Goal: Transaction & Acquisition: Download file/media

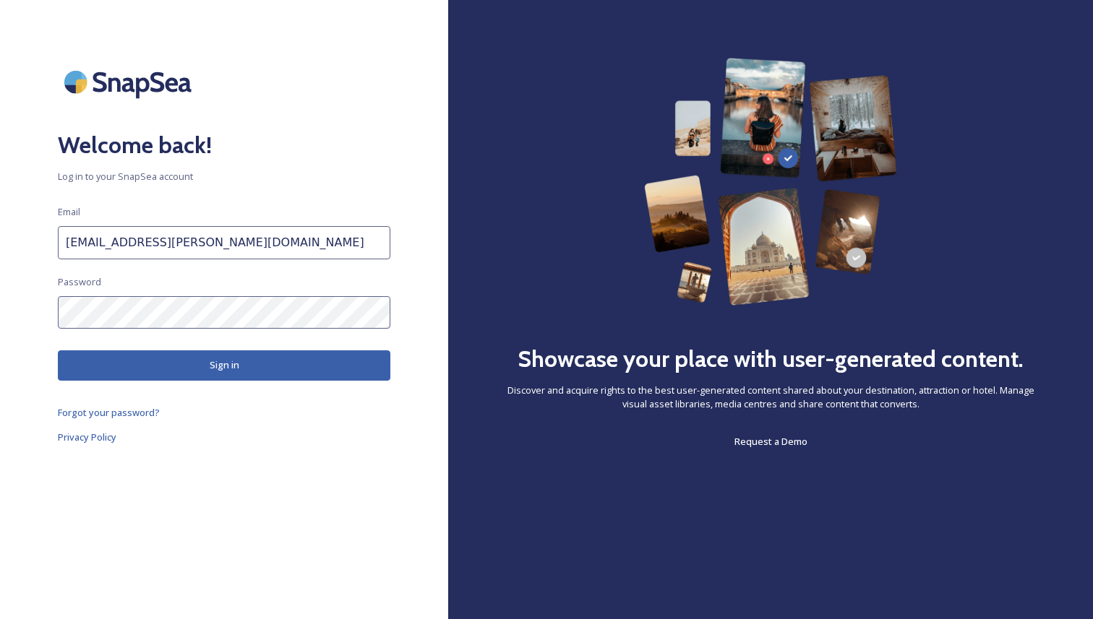
click at [229, 363] on button "Sign in" at bounding box center [224, 366] width 332 height 30
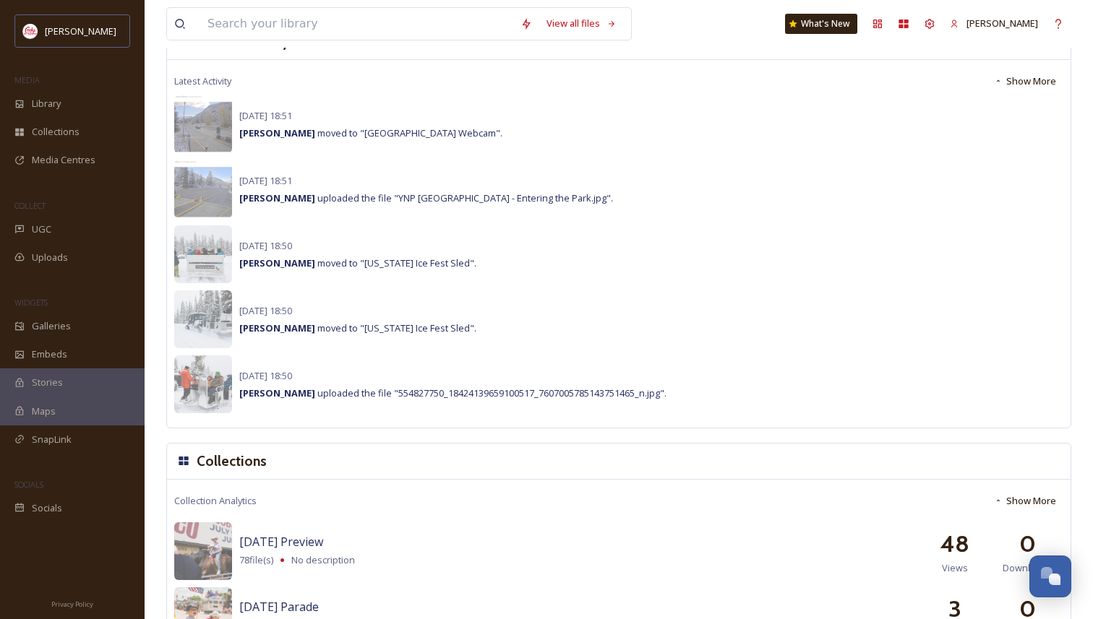
scroll to position [545, 0]
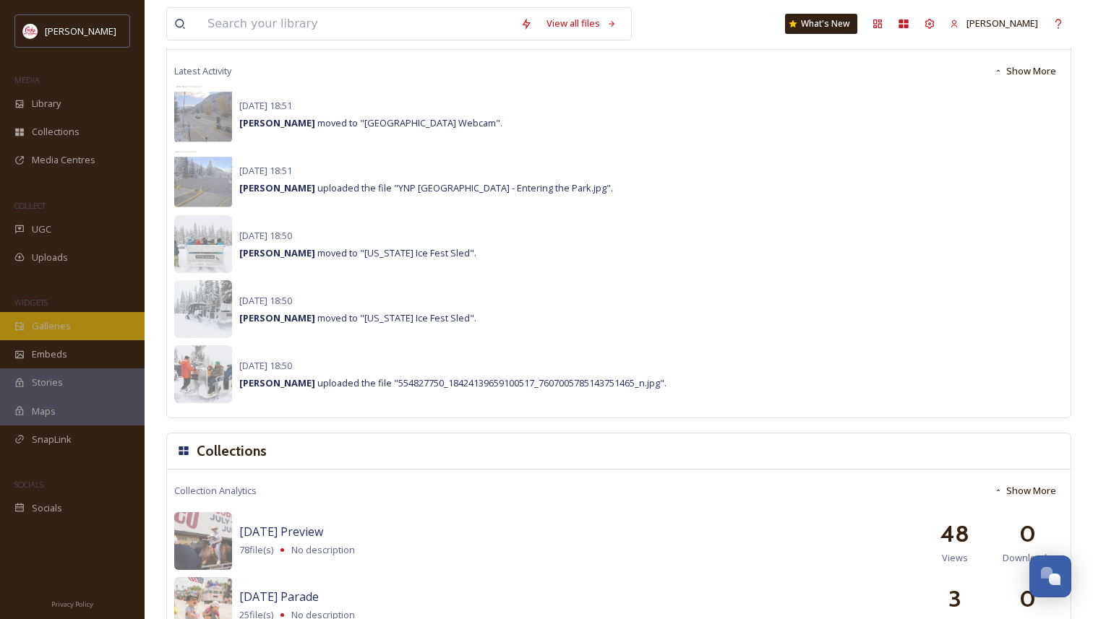
click at [74, 330] on div "Galleries" at bounding box center [72, 326] width 145 height 28
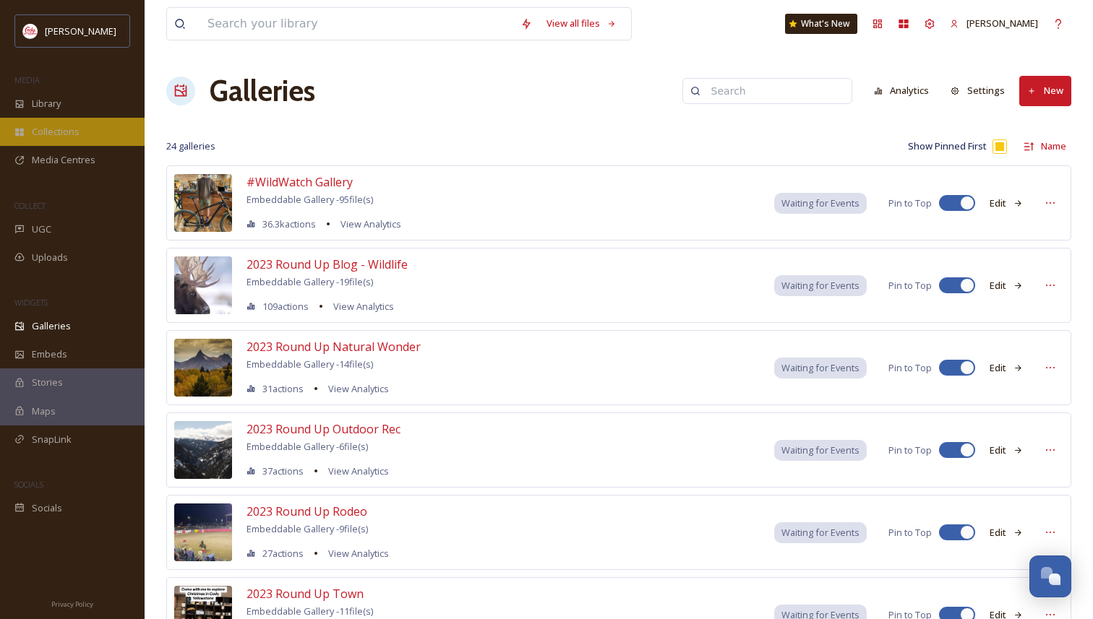
click at [46, 121] on div "Collections" at bounding box center [72, 132] width 145 height 28
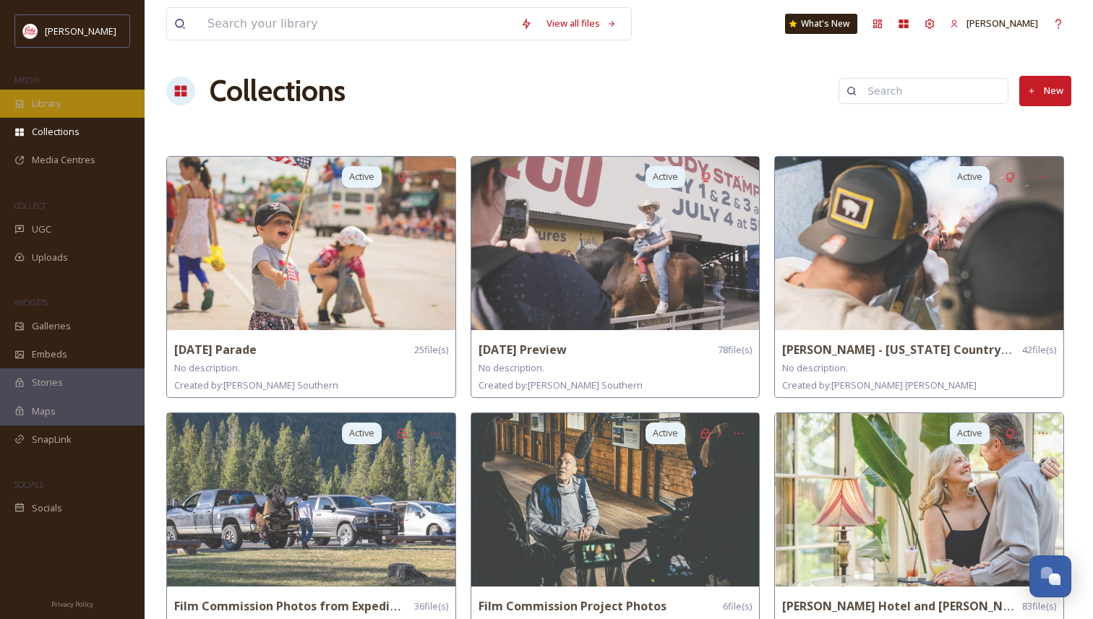
click at [81, 98] on div "Library" at bounding box center [72, 104] width 145 height 28
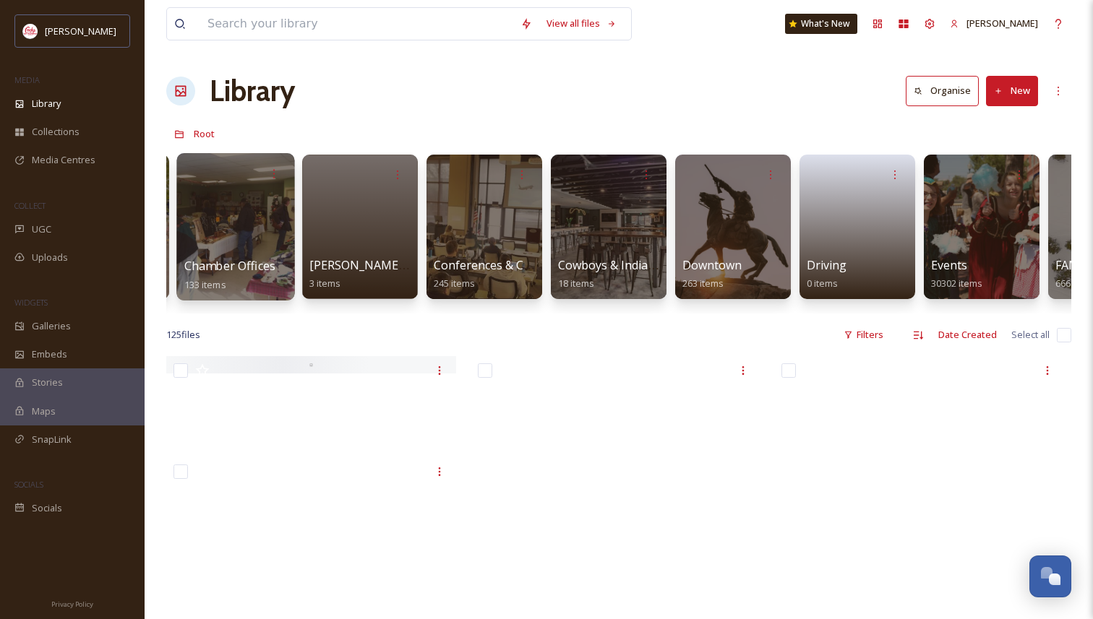
scroll to position [0, 740]
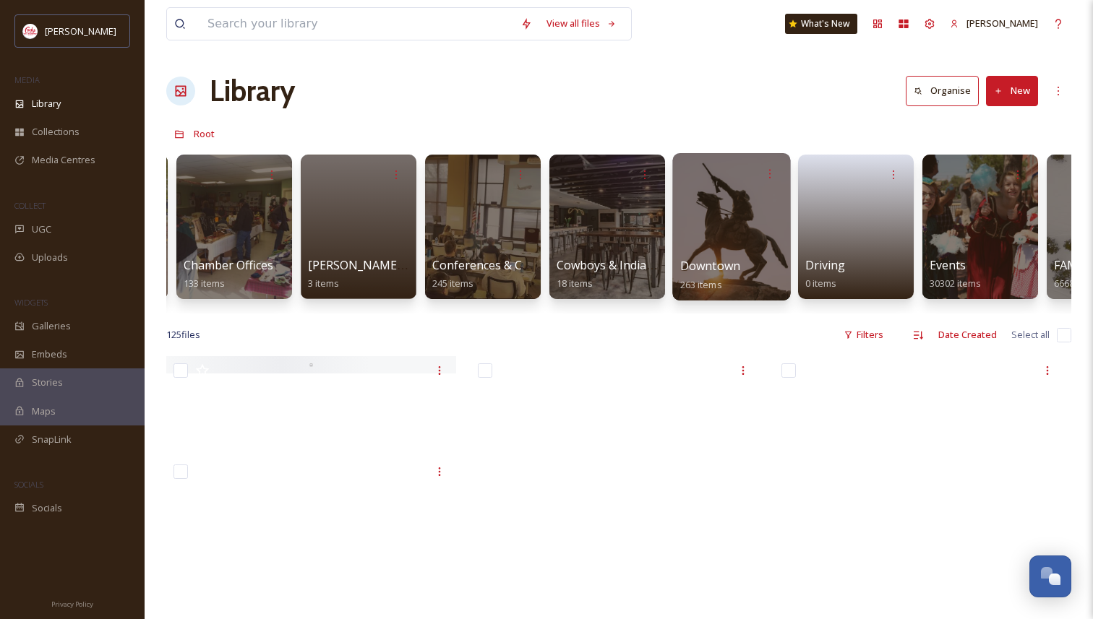
click at [747, 213] on div at bounding box center [731, 226] width 118 height 147
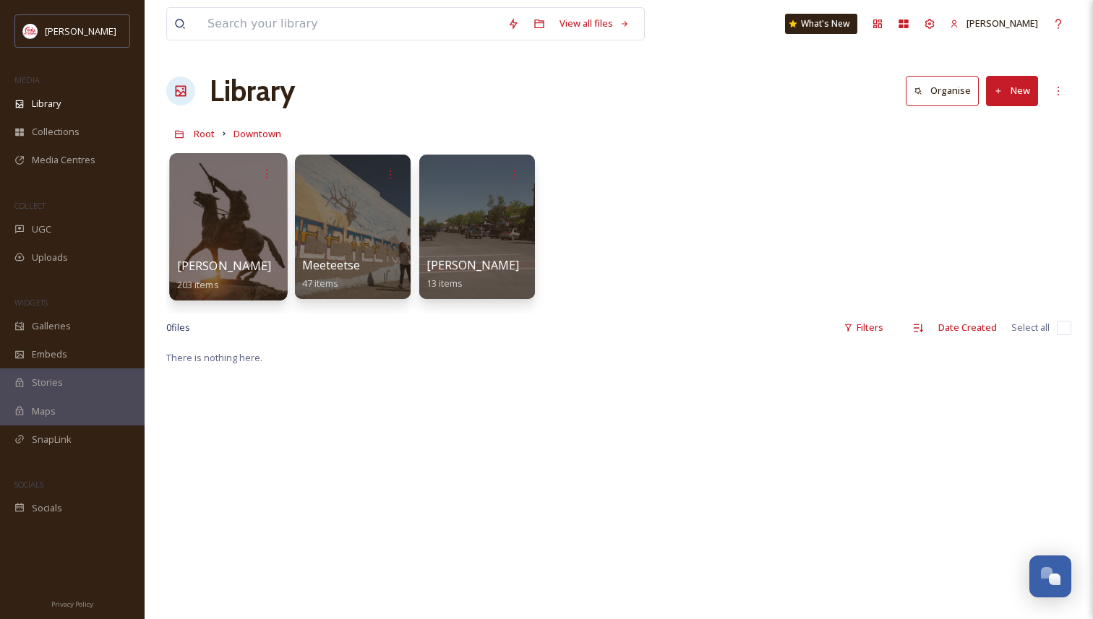
click at [272, 237] on div at bounding box center [228, 226] width 118 height 147
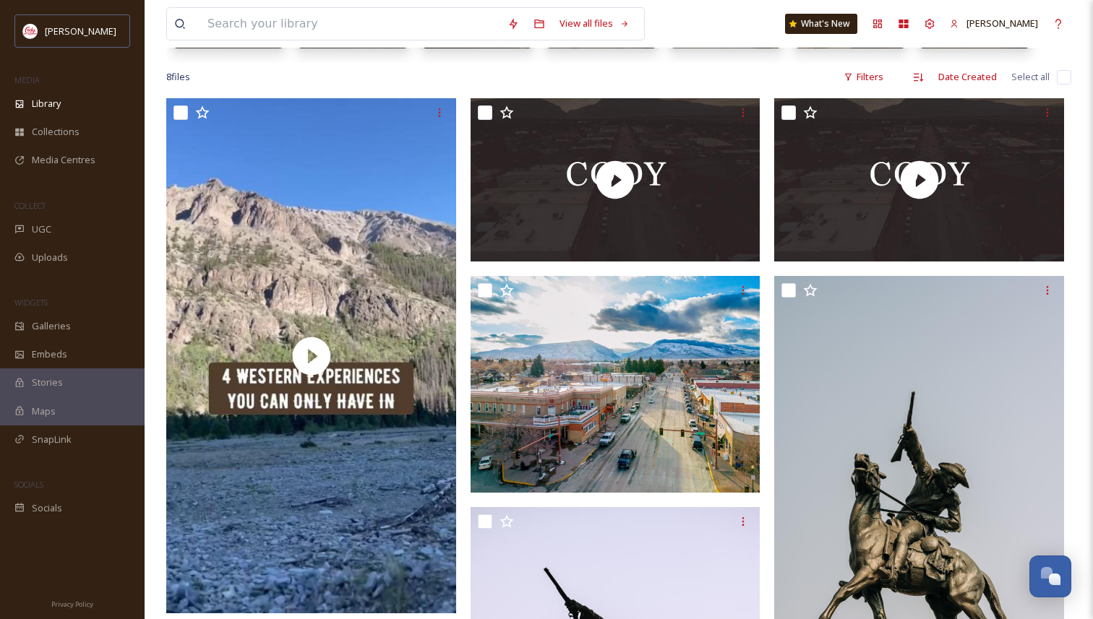
scroll to position [253, 0]
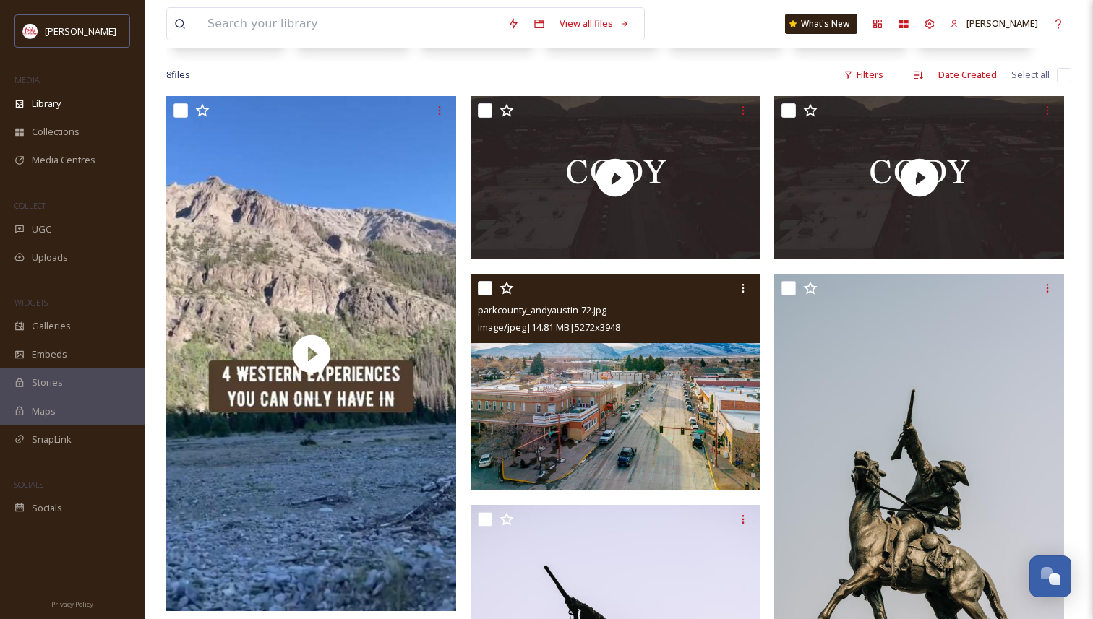
click at [639, 424] on img at bounding box center [616, 382] width 290 height 217
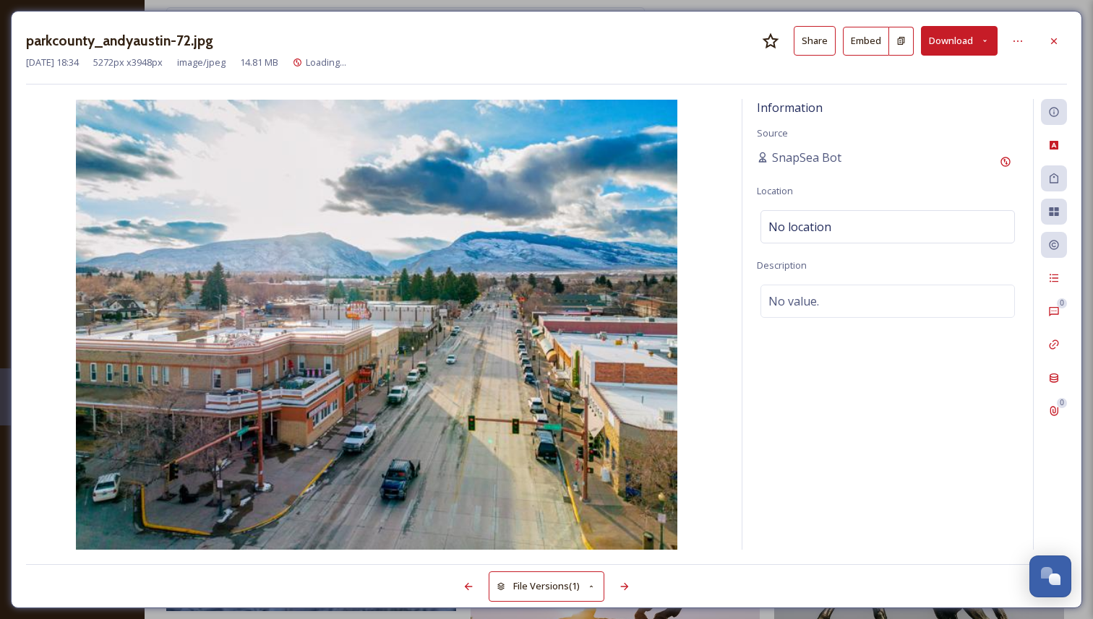
click at [952, 43] on button "Download" at bounding box center [959, 41] width 77 height 30
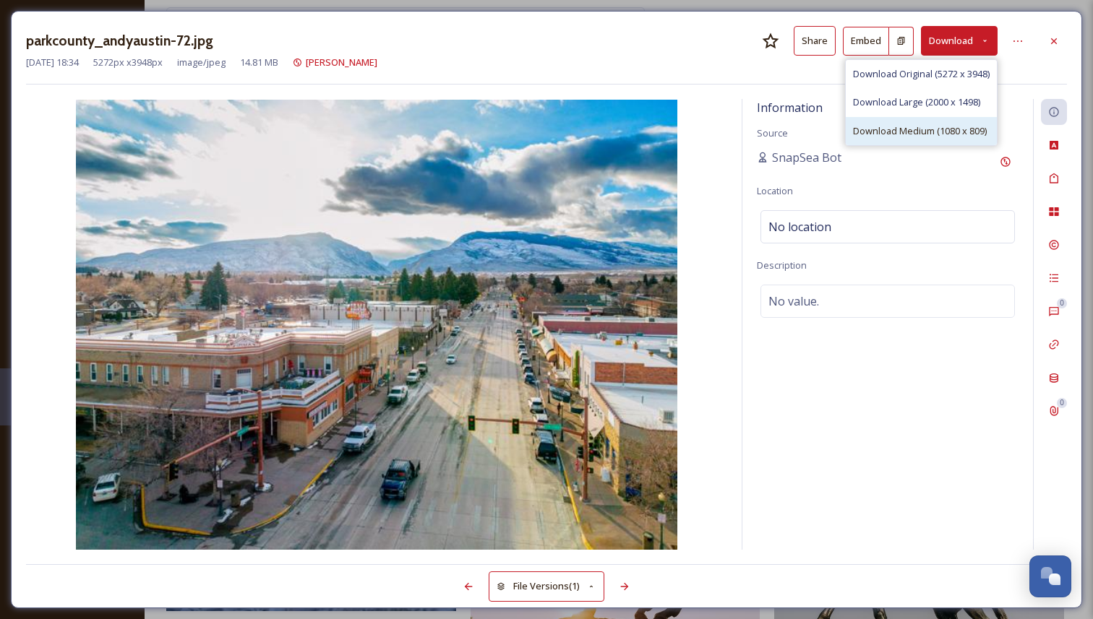
click at [916, 133] on span "Download Medium (1080 x 809)" at bounding box center [920, 131] width 134 height 14
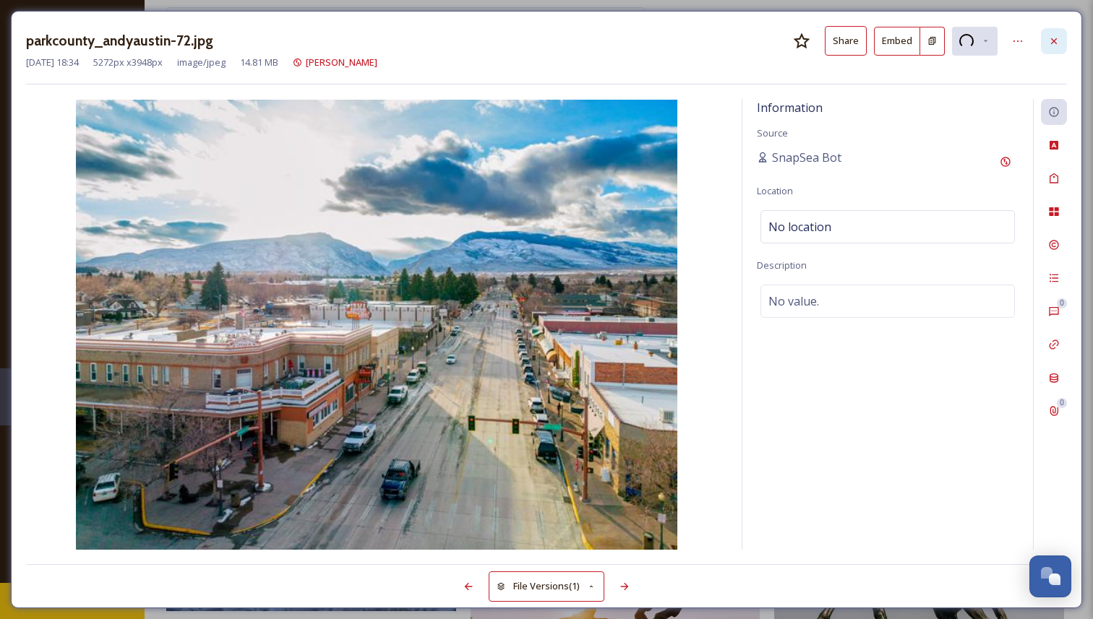
click at [1057, 43] on icon at bounding box center [1054, 41] width 12 height 12
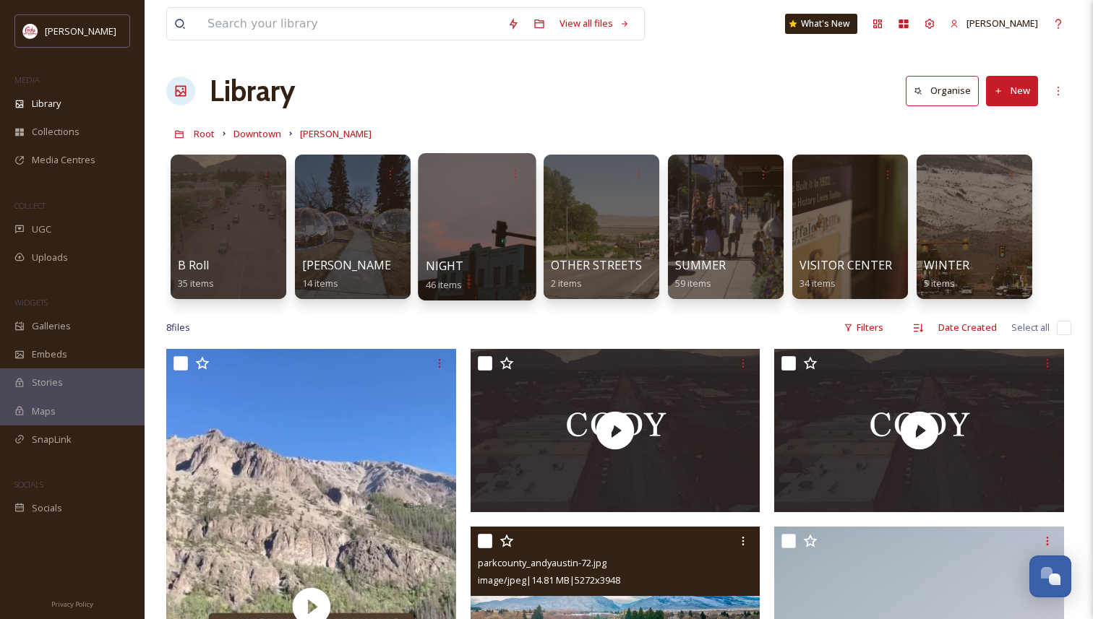
click at [509, 239] on div at bounding box center [477, 226] width 118 height 147
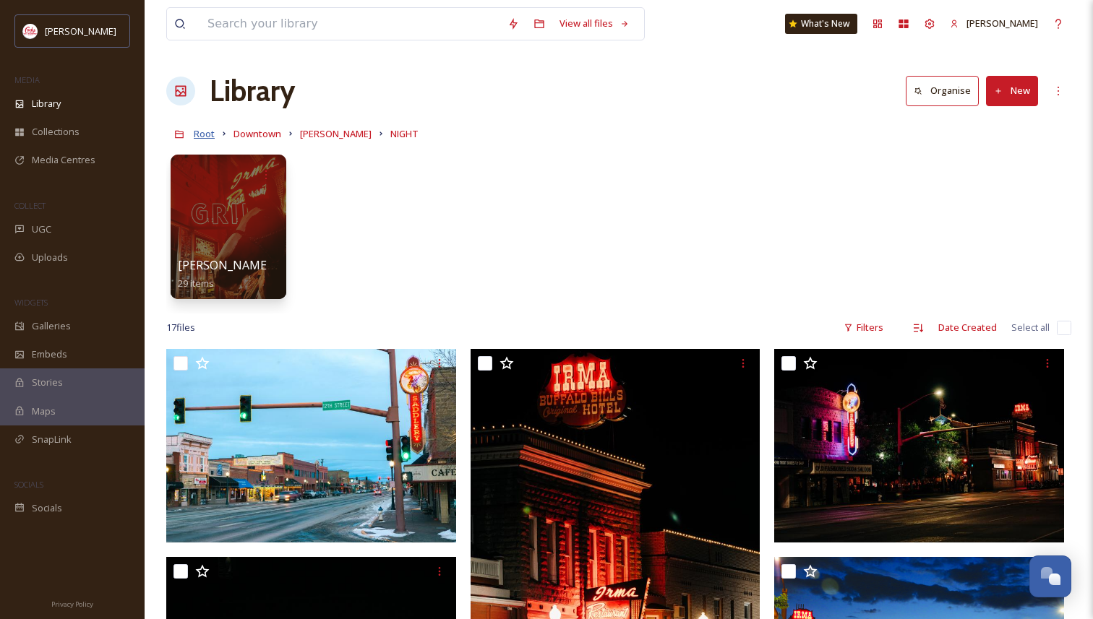
click at [201, 134] on span "Root" at bounding box center [204, 133] width 21 height 13
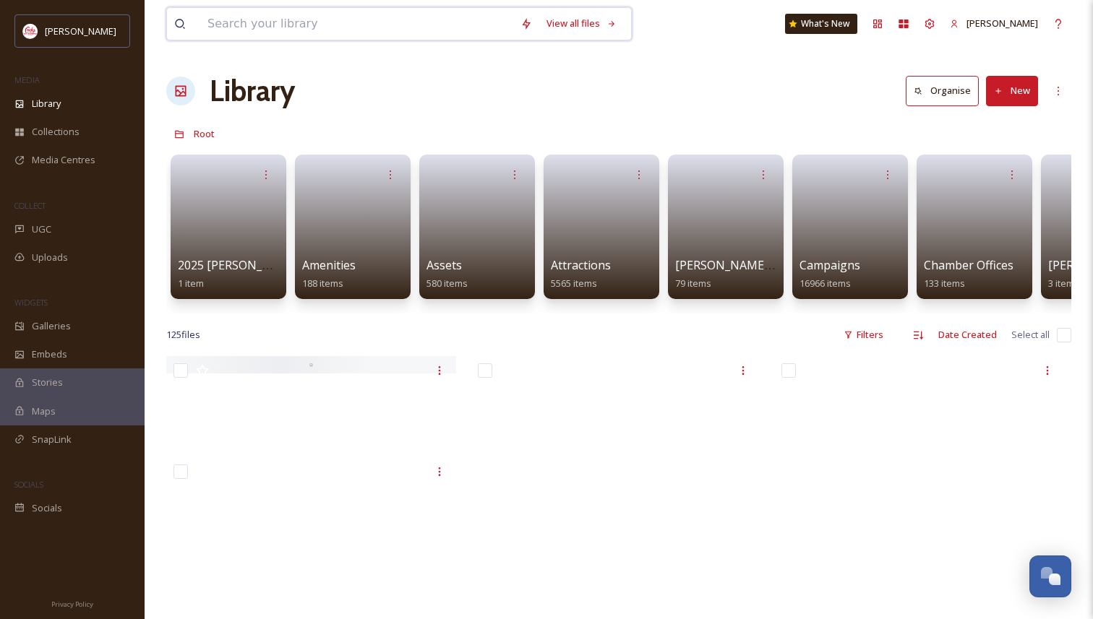
click at [359, 27] on input at bounding box center [356, 24] width 313 height 32
type input "fall"
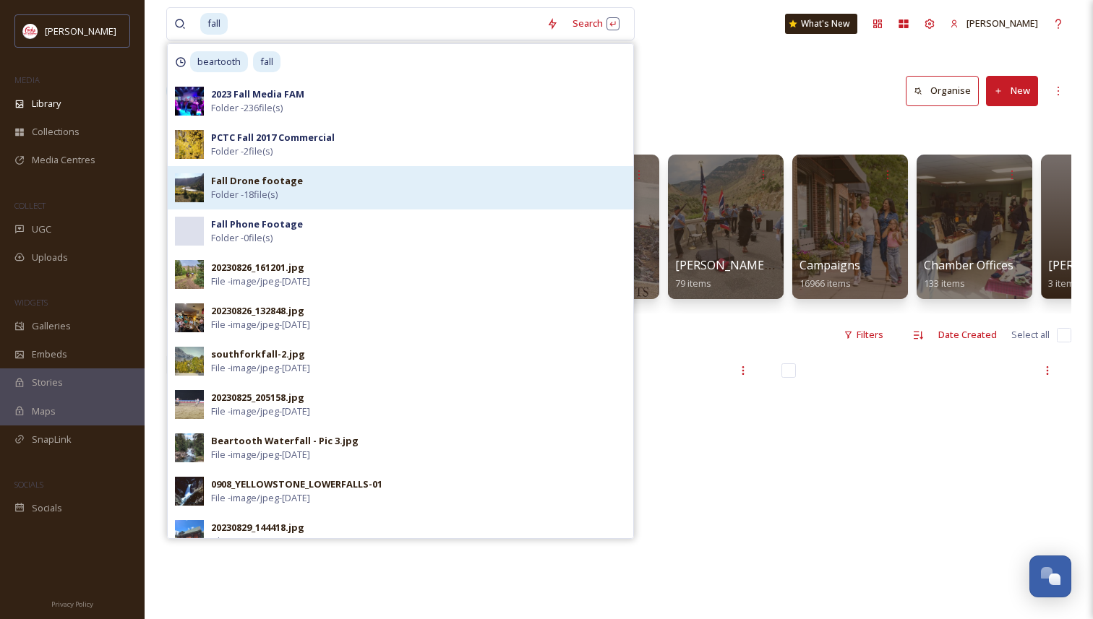
click at [306, 190] on div "Fall Drone footage Folder - 18 file(s)" at bounding box center [418, 187] width 415 height 27
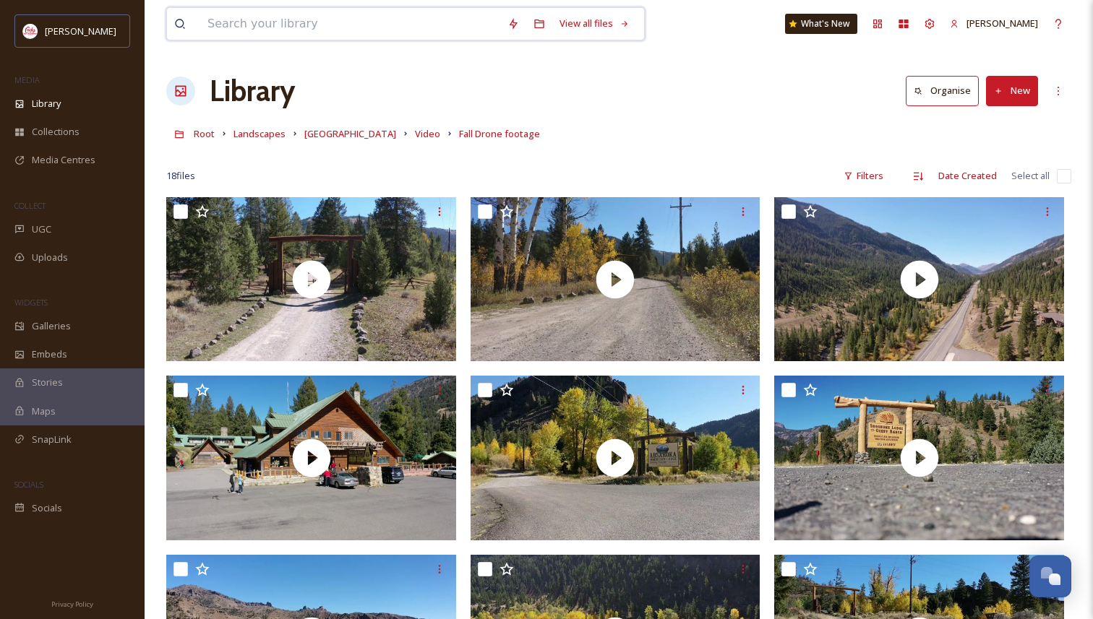
click at [322, 27] on input at bounding box center [350, 24] width 300 height 32
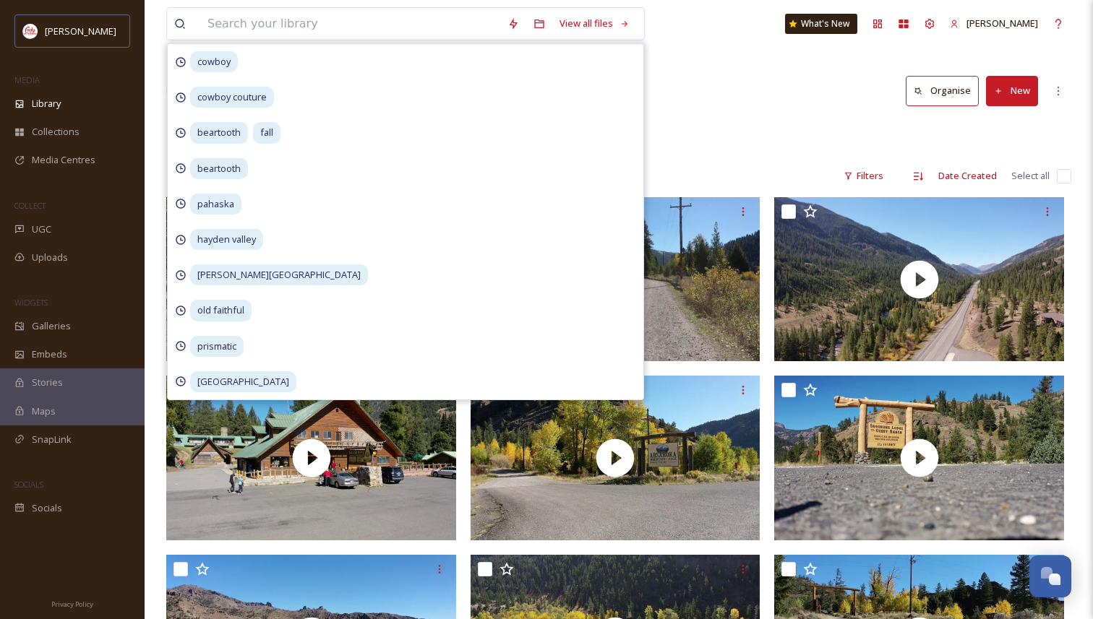
click at [736, 98] on div "Library Organise New" at bounding box center [618, 90] width 905 height 43
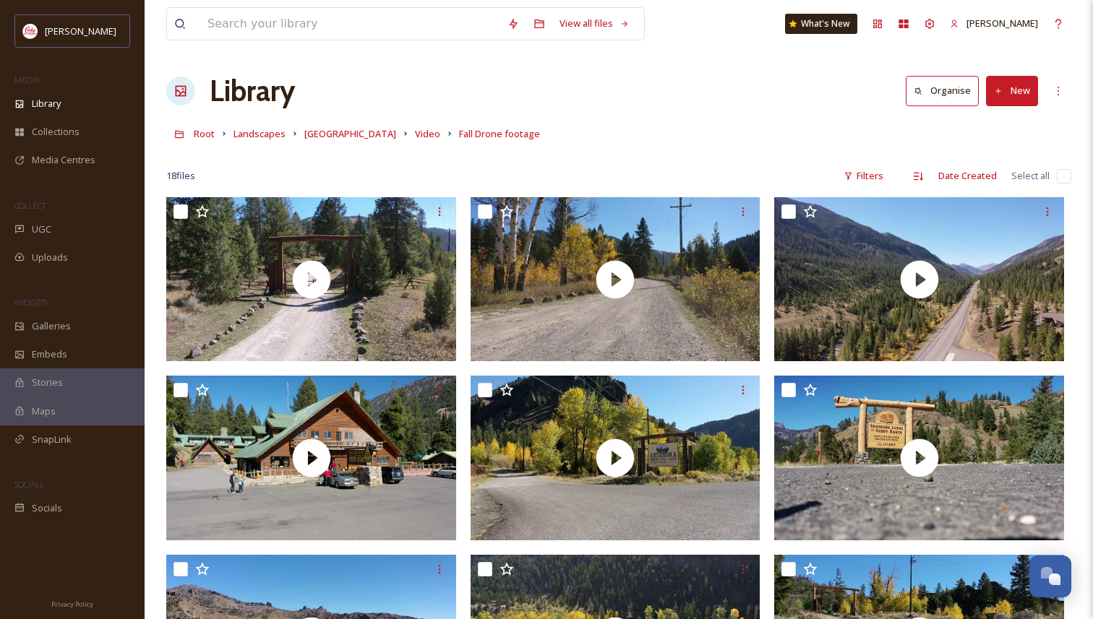
click at [199, 125] on link "Root" at bounding box center [204, 133] width 21 height 17
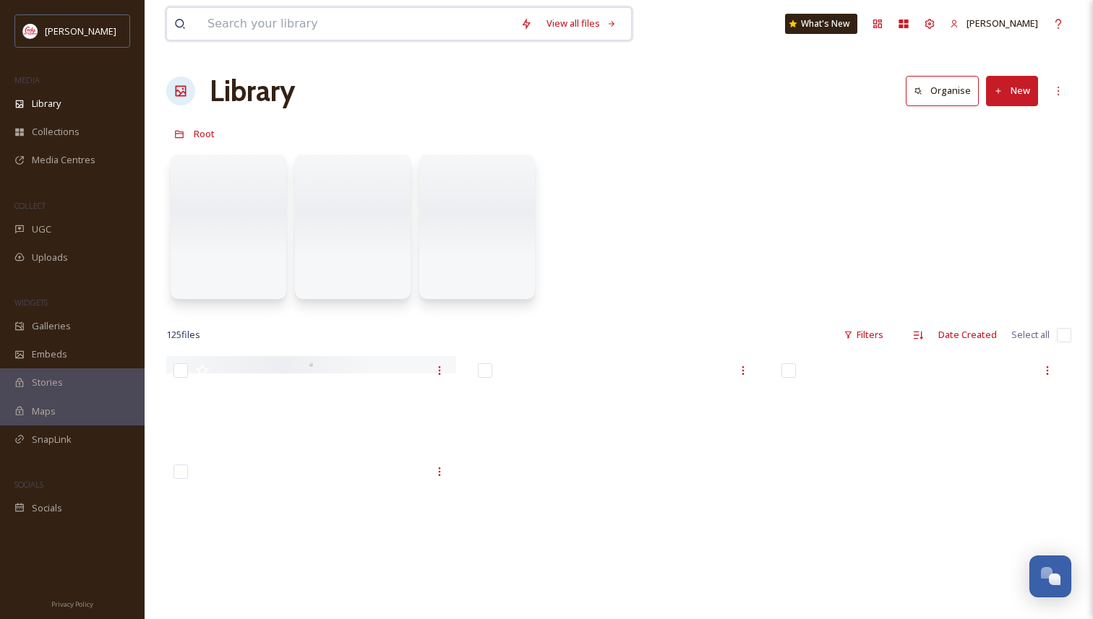
click at [262, 31] on input at bounding box center [356, 24] width 313 height 32
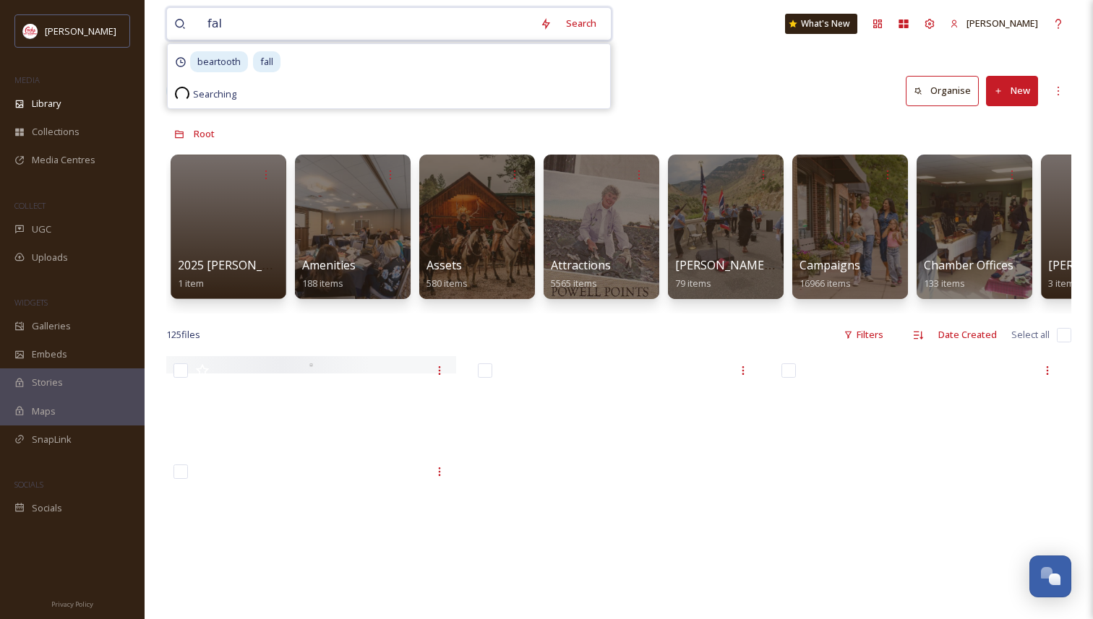
type input "fall"
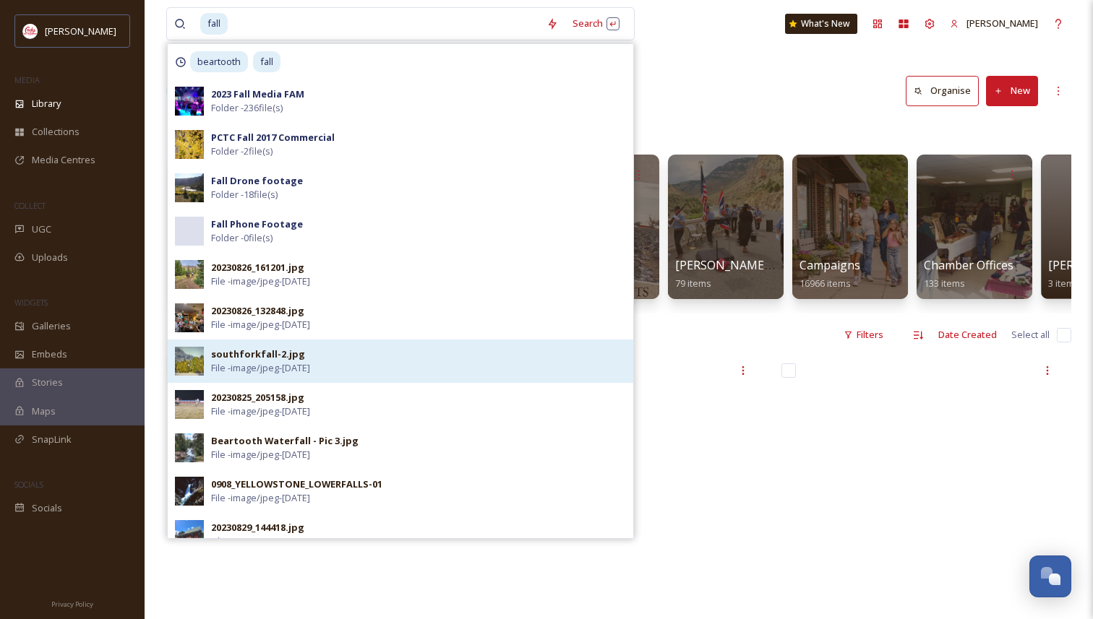
click at [379, 366] on div "southforkfall-2.jpg File - image/jpeg - [DATE]" at bounding box center [418, 361] width 415 height 27
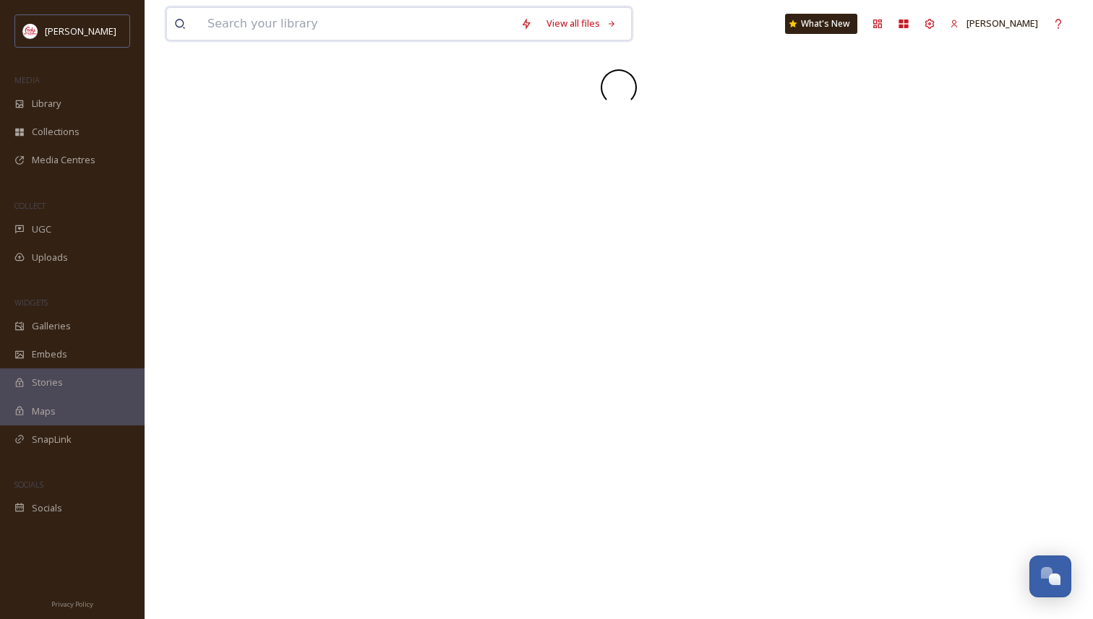
click at [317, 18] on input at bounding box center [356, 24] width 313 height 32
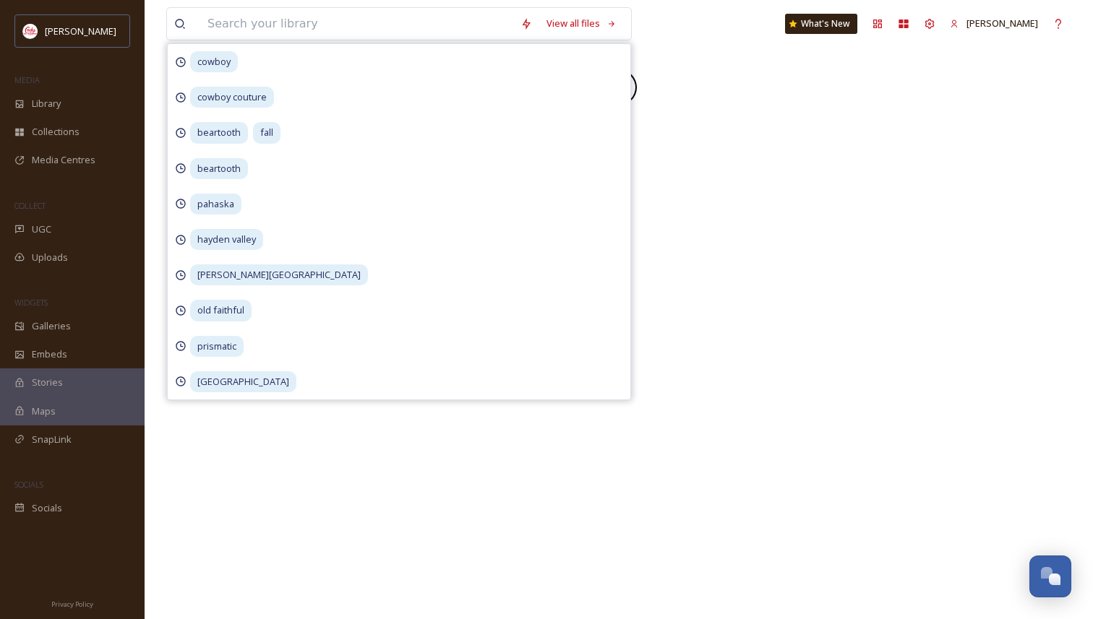
click at [687, 24] on div "View all files cowboy cowboy couture beartooth fall beartooth pahaska hayden va…" at bounding box center [618, 24] width 905 height 48
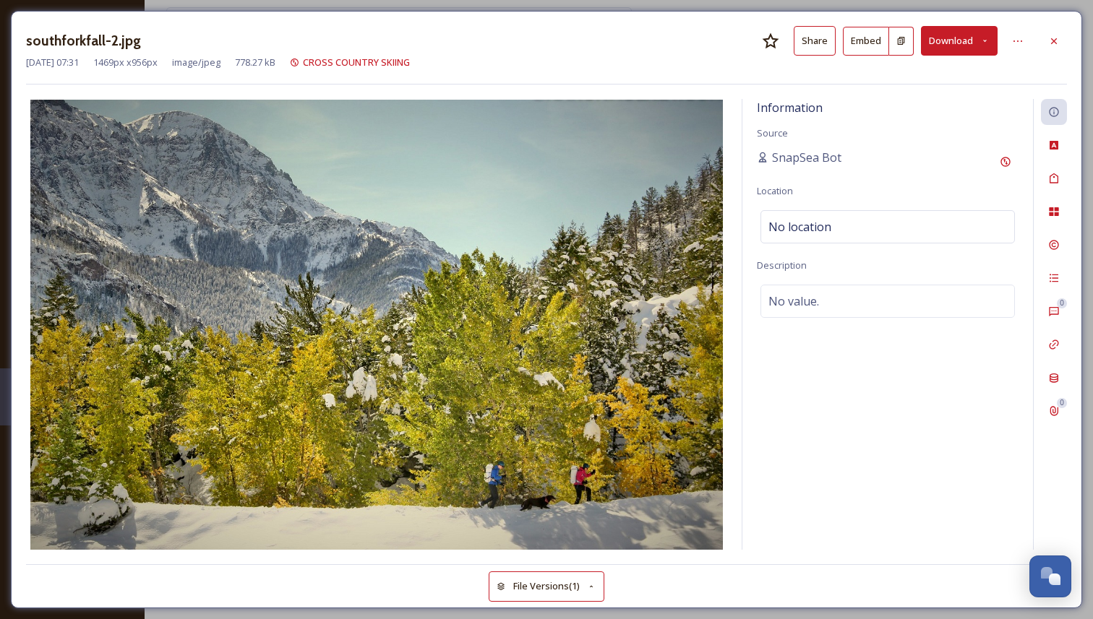
click at [190, 7] on div "southforkfall-2.jpg Share Embed Download [DATE] 07:31 1469 px x 956 px image/jp…" at bounding box center [546, 309] width 1093 height 619
click at [1055, 33] on div at bounding box center [1054, 41] width 26 height 26
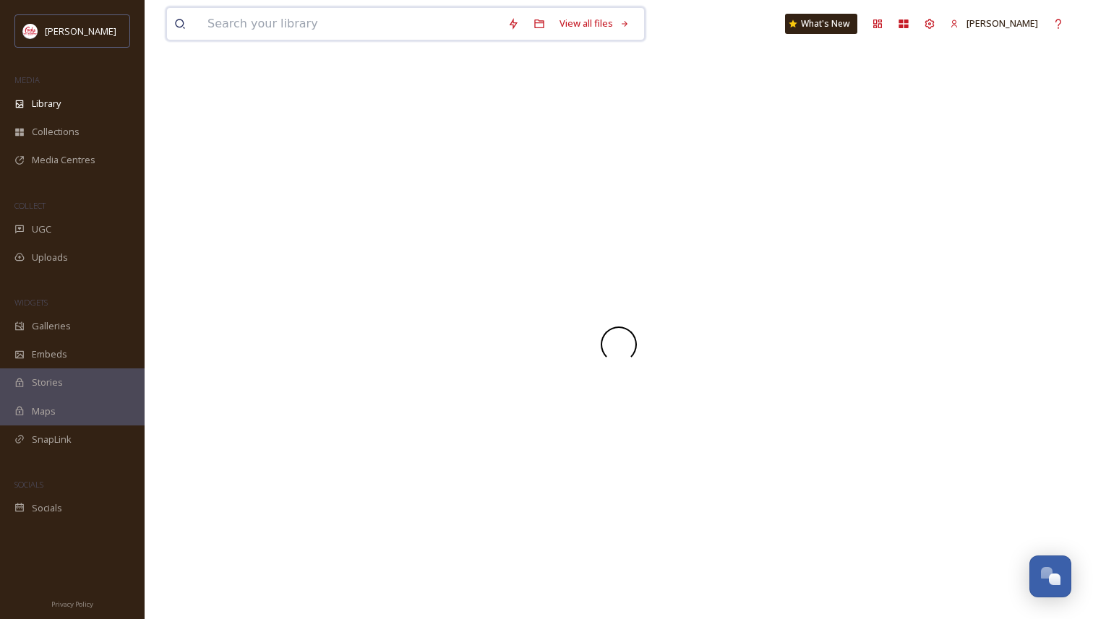
click at [286, 25] on input at bounding box center [350, 24] width 300 height 32
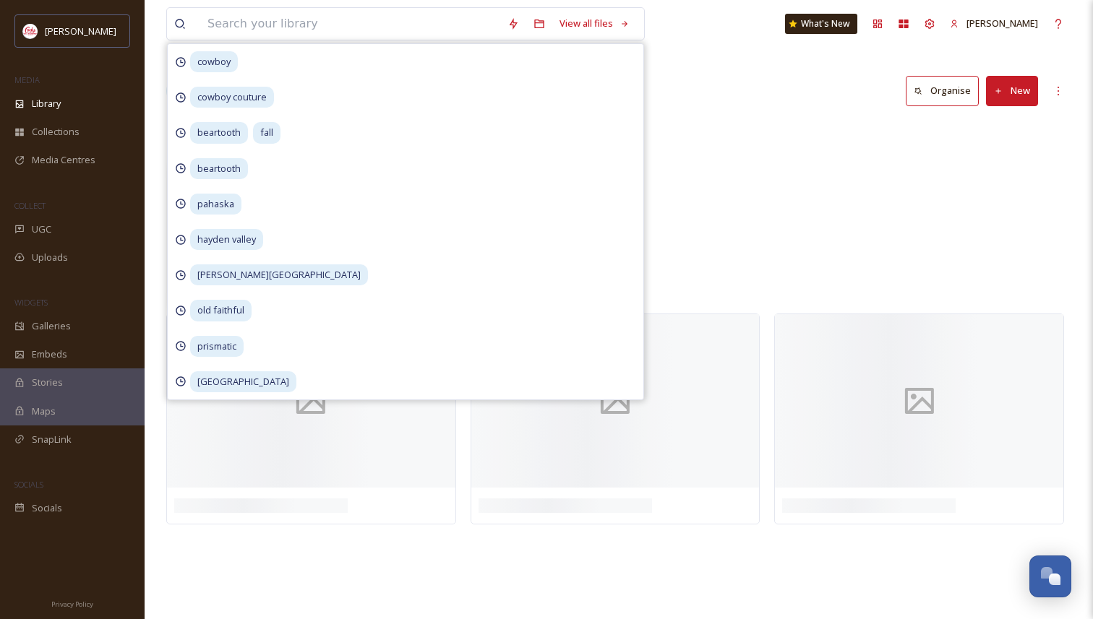
click at [710, 22] on div "View all files cowboy cowboy couture beartooth fall beartooth pahaska hayden va…" at bounding box center [618, 24] width 905 height 48
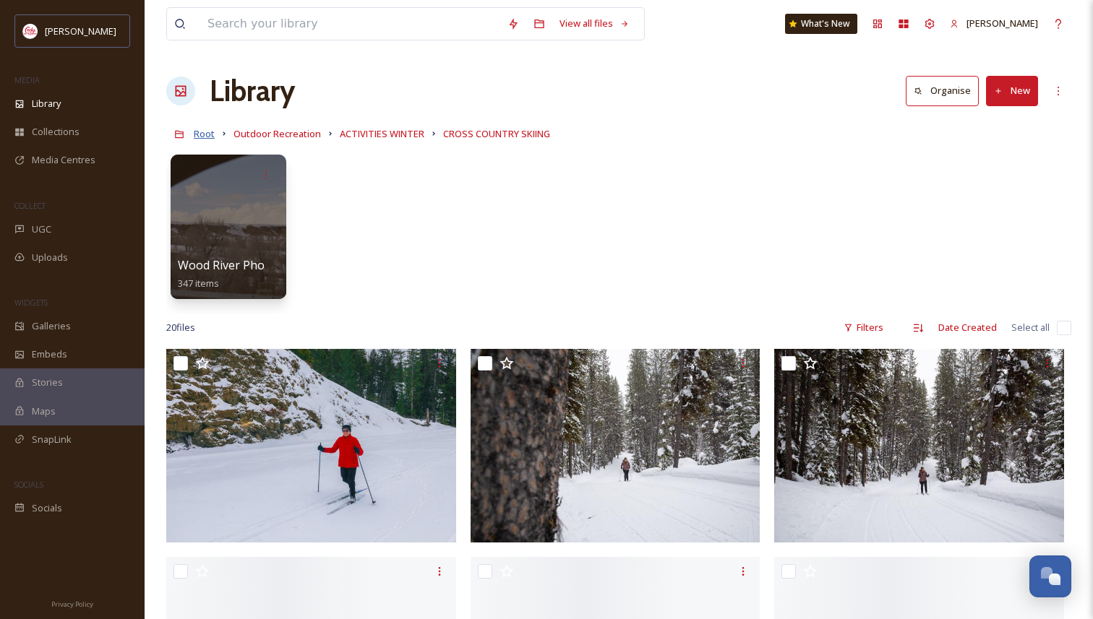
click at [203, 132] on span "Root" at bounding box center [204, 133] width 21 height 13
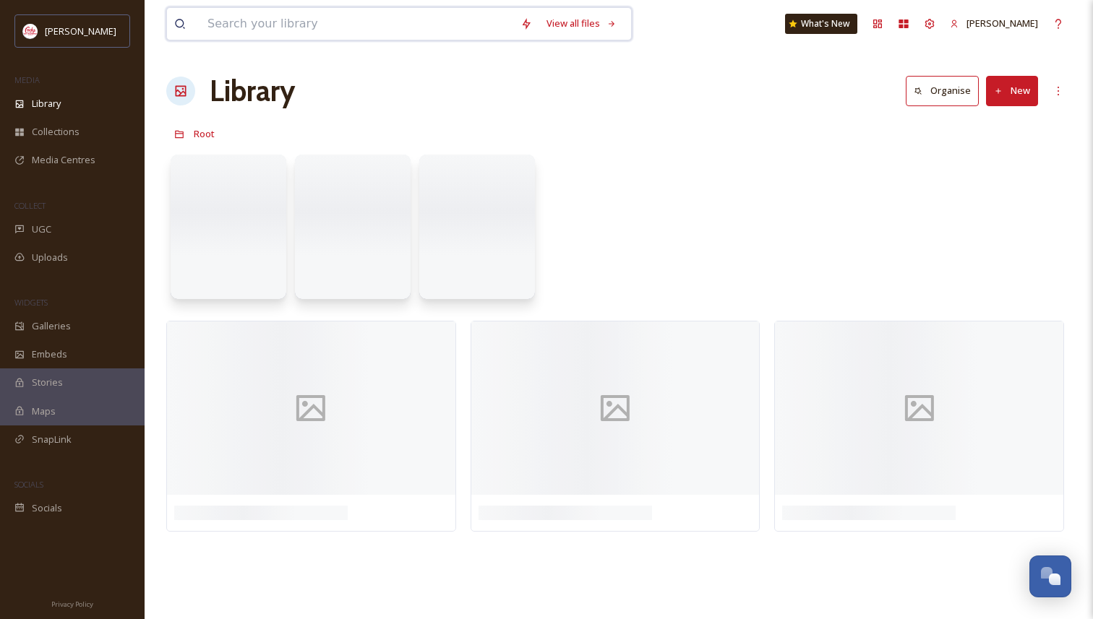
click at [283, 16] on input at bounding box center [356, 24] width 313 height 32
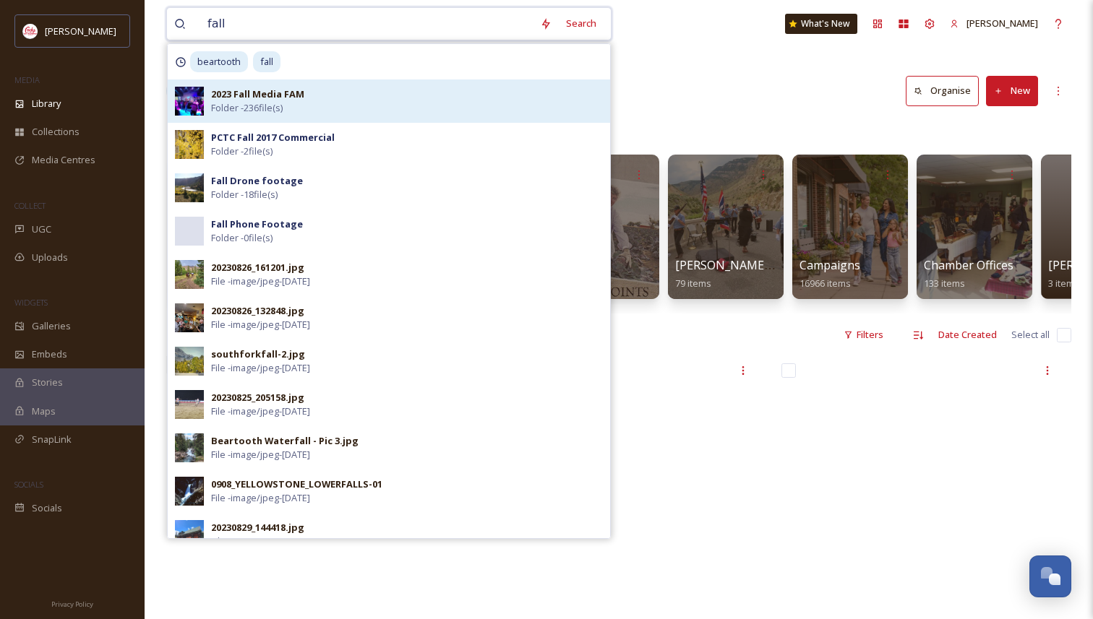
type input "fall"
click at [306, 99] on div "2023 Fall Media FAM Folder - 236 file(s)" at bounding box center [407, 100] width 392 height 27
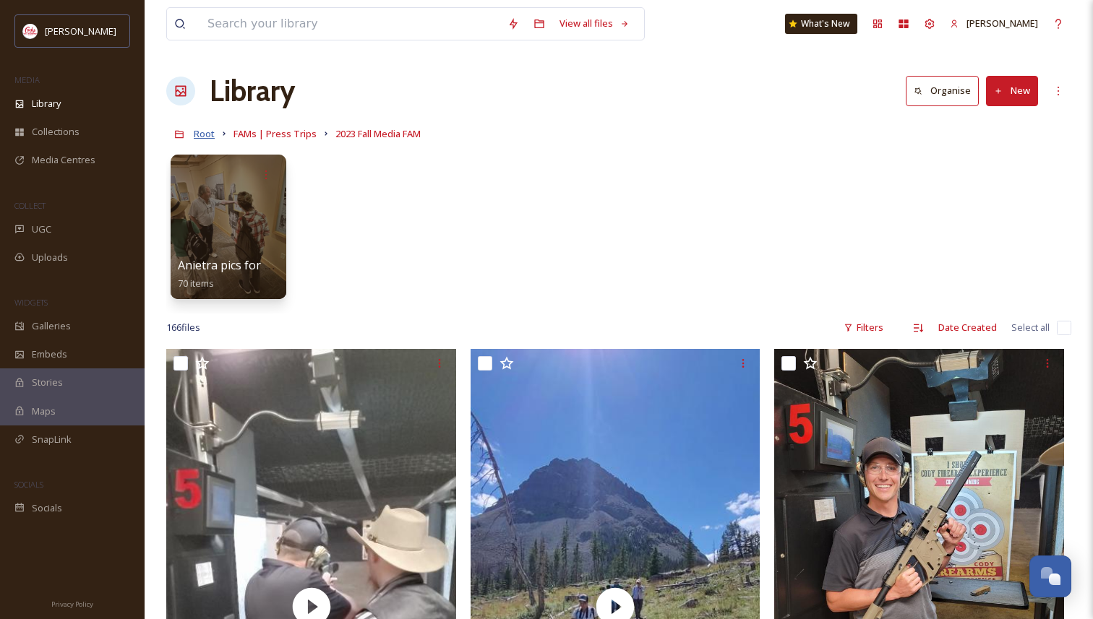
click at [205, 140] on span "Root" at bounding box center [204, 133] width 21 height 13
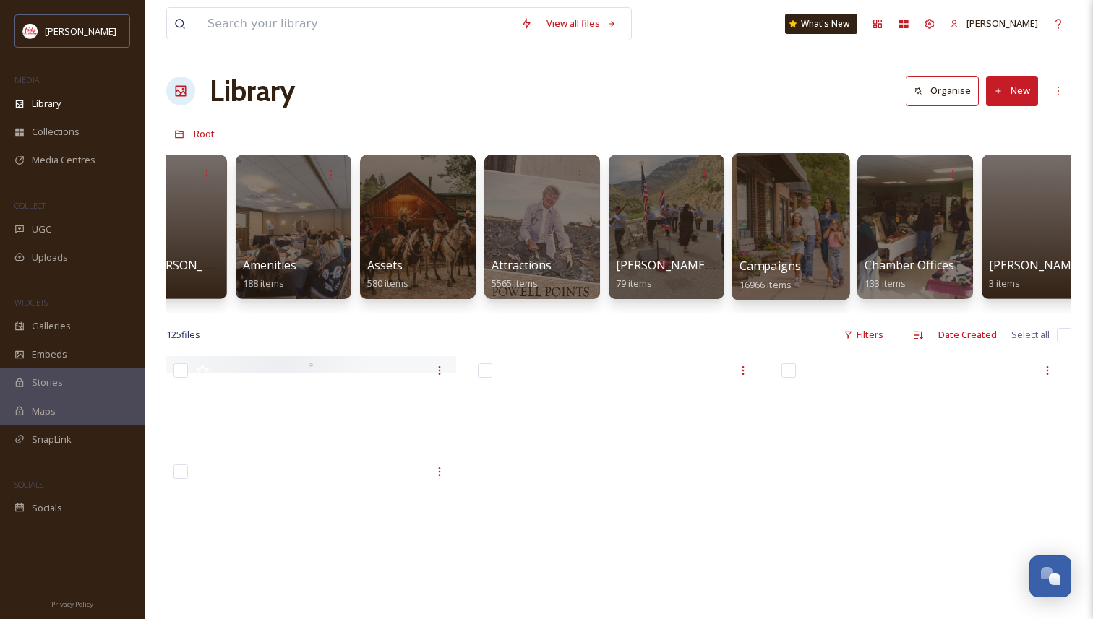
scroll to position [0, 62]
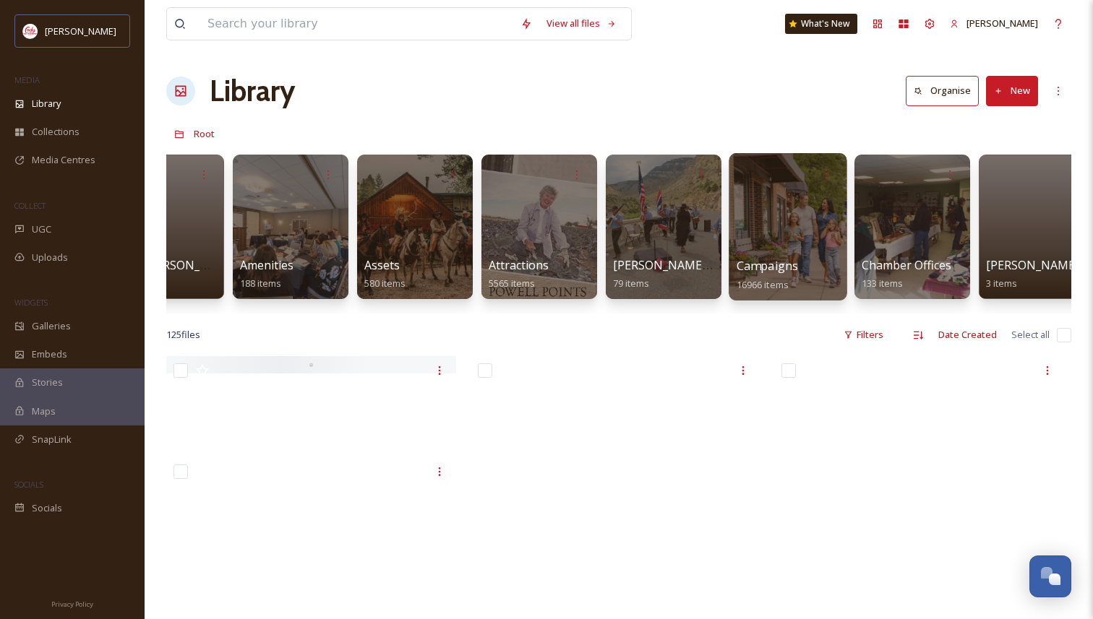
click at [778, 254] on div at bounding box center [788, 226] width 118 height 147
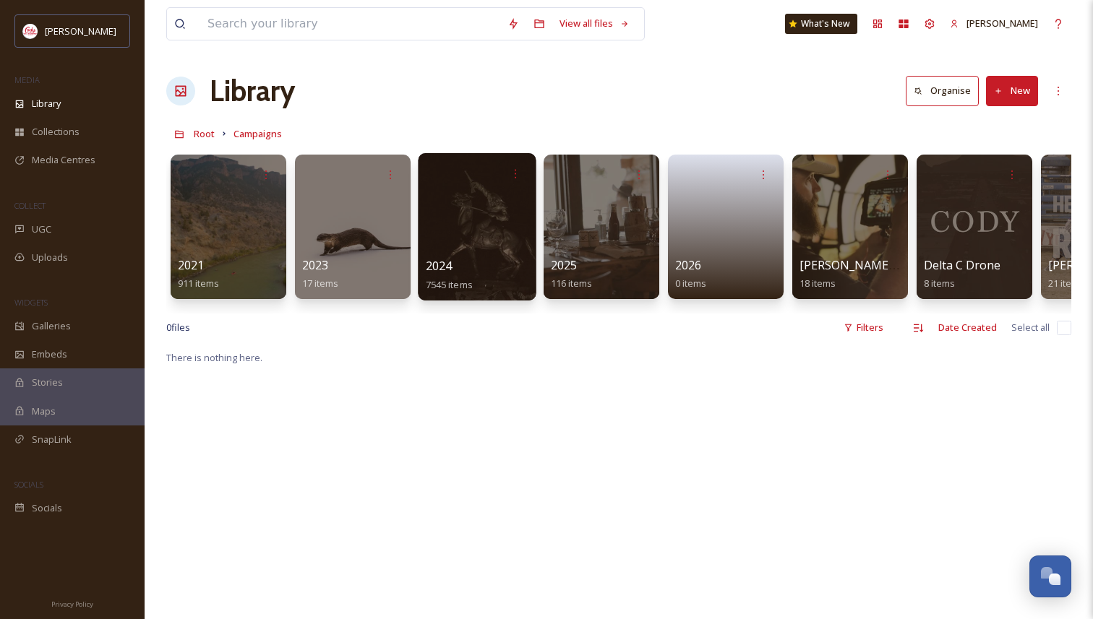
click at [492, 230] on div at bounding box center [477, 226] width 118 height 147
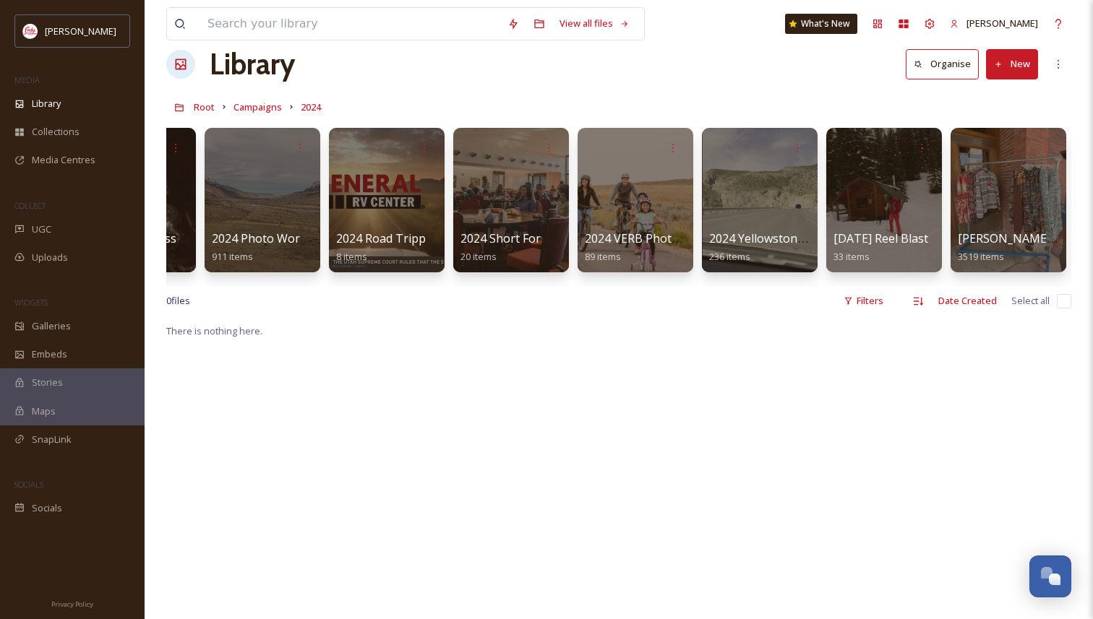
scroll to position [20, 0]
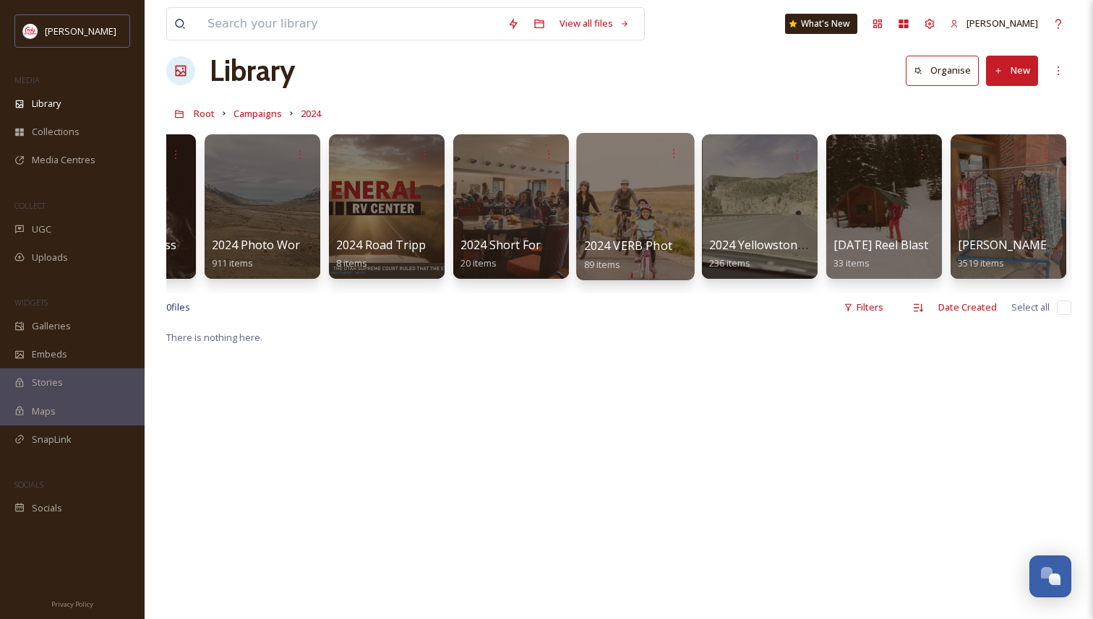
click at [642, 212] on div at bounding box center [635, 206] width 118 height 147
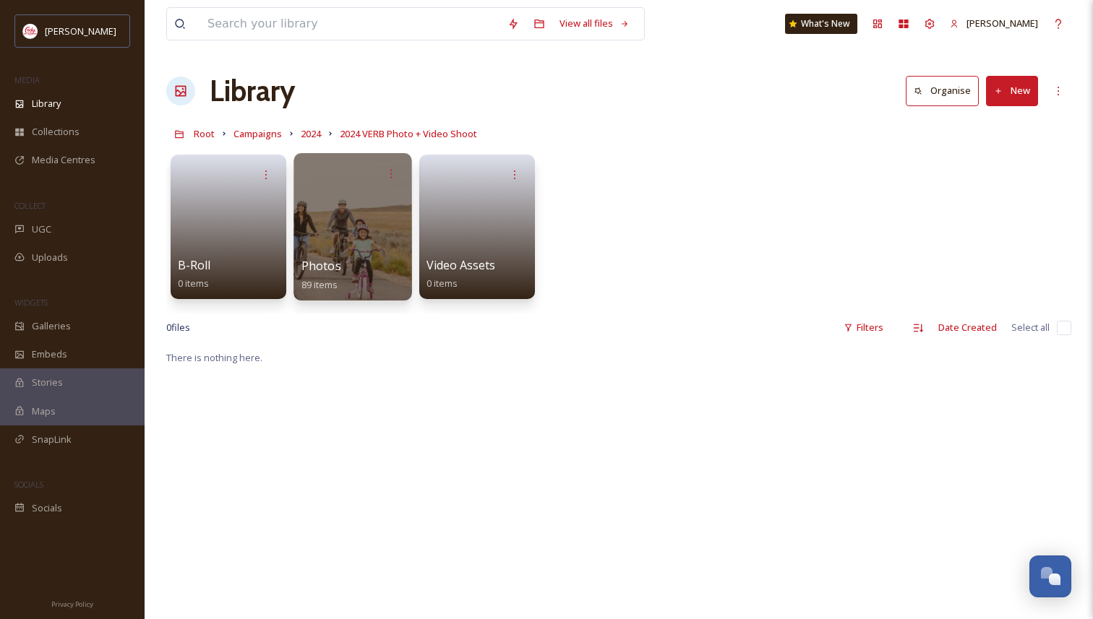
click at [322, 234] on div at bounding box center [352, 226] width 118 height 147
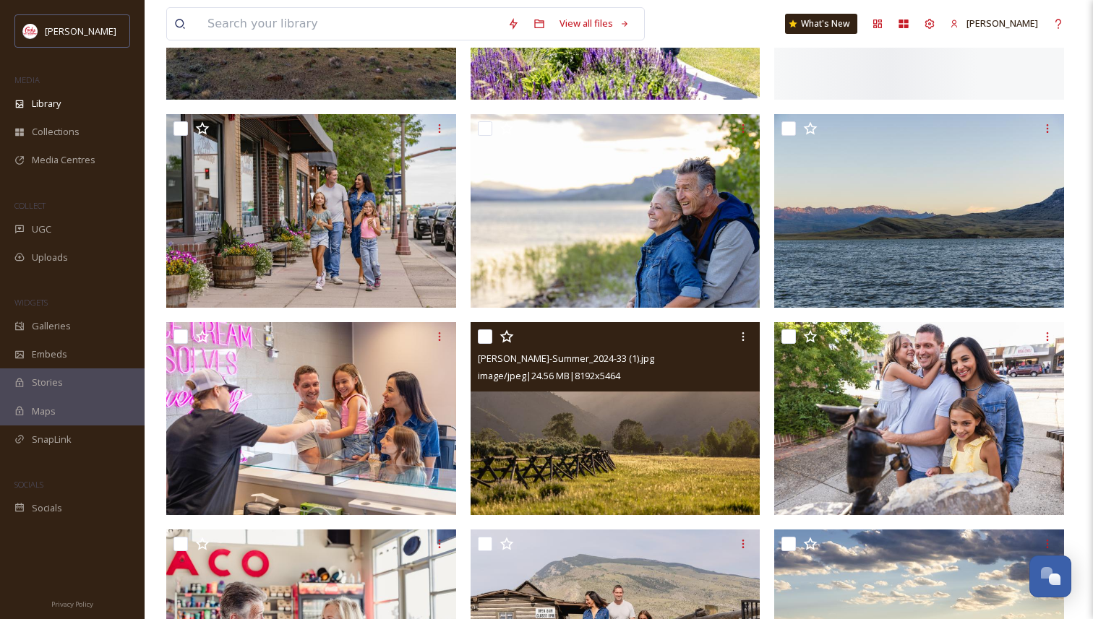
scroll to position [505, 0]
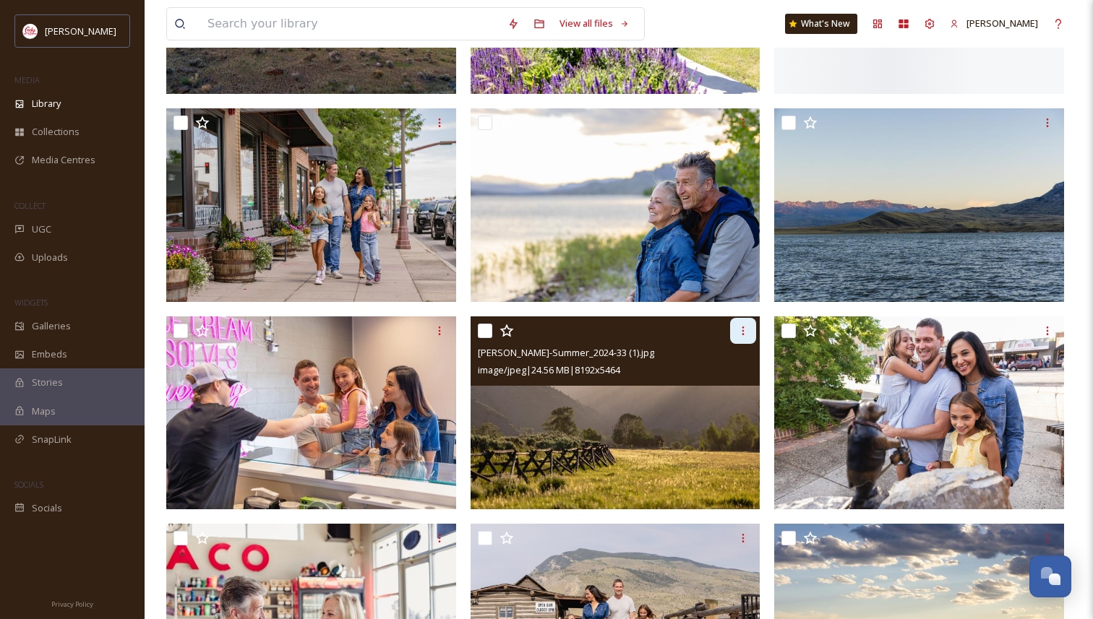
click at [737, 335] on icon at bounding box center [743, 331] width 12 height 12
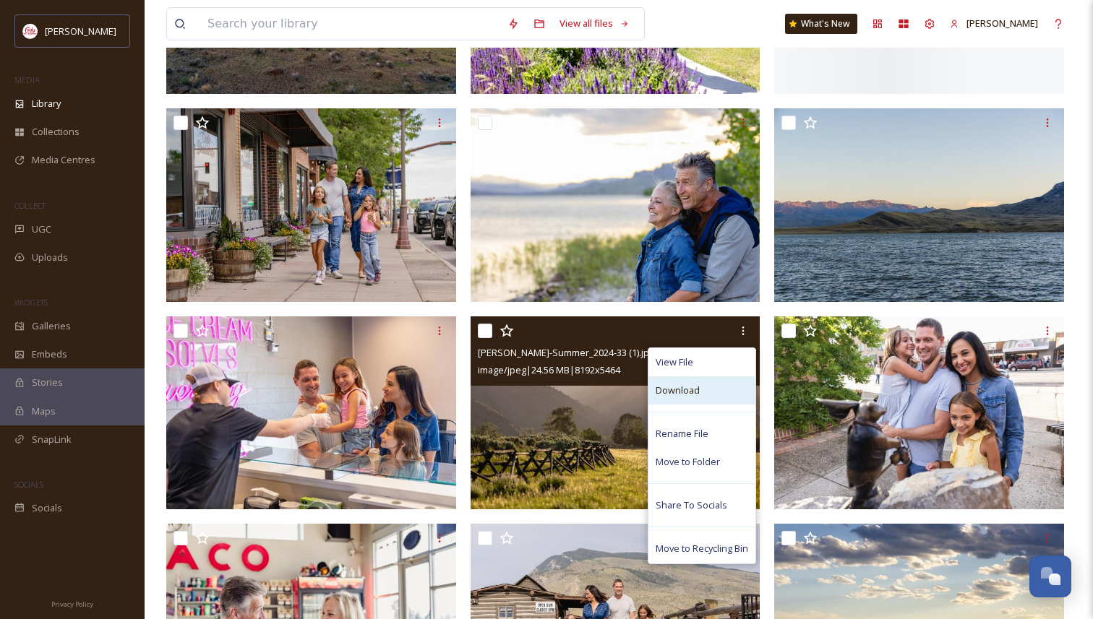
click at [690, 393] on span "Download" at bounding box center [678, 391] width 44 height 14
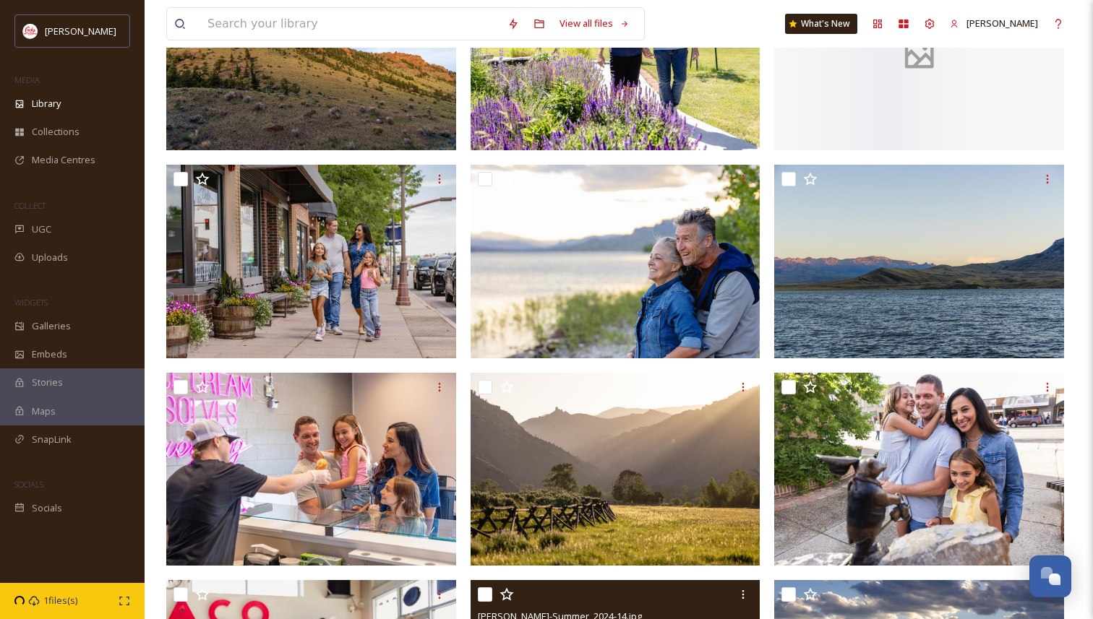
scroll to position [220, 0]
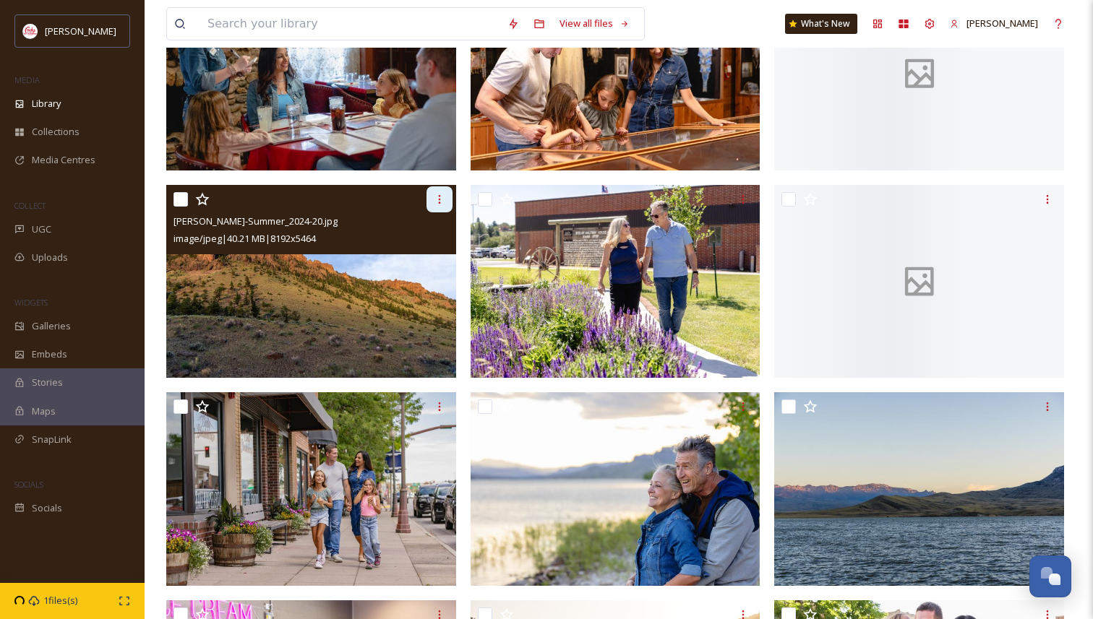
click at [439, 199] on icon at bounding box center [439, 199] width 2 height 9
click at [236, 327] on img at bounding box center [311, 282] width 290 height 194
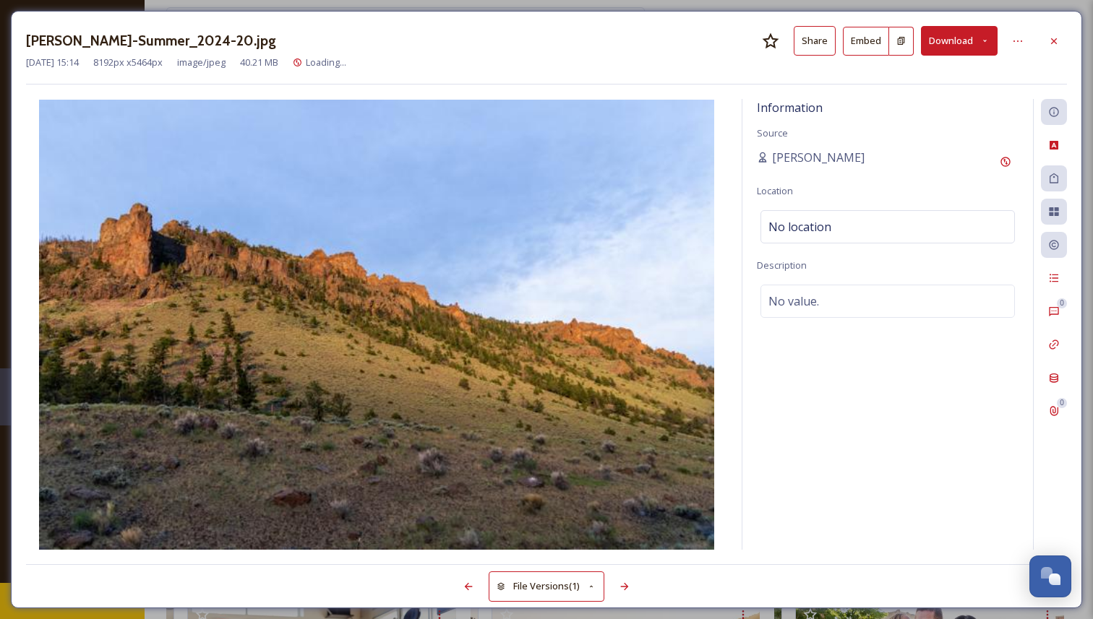
click at [959, 43] on button "Download" at bounding box center [959, 41] width 77 height 30
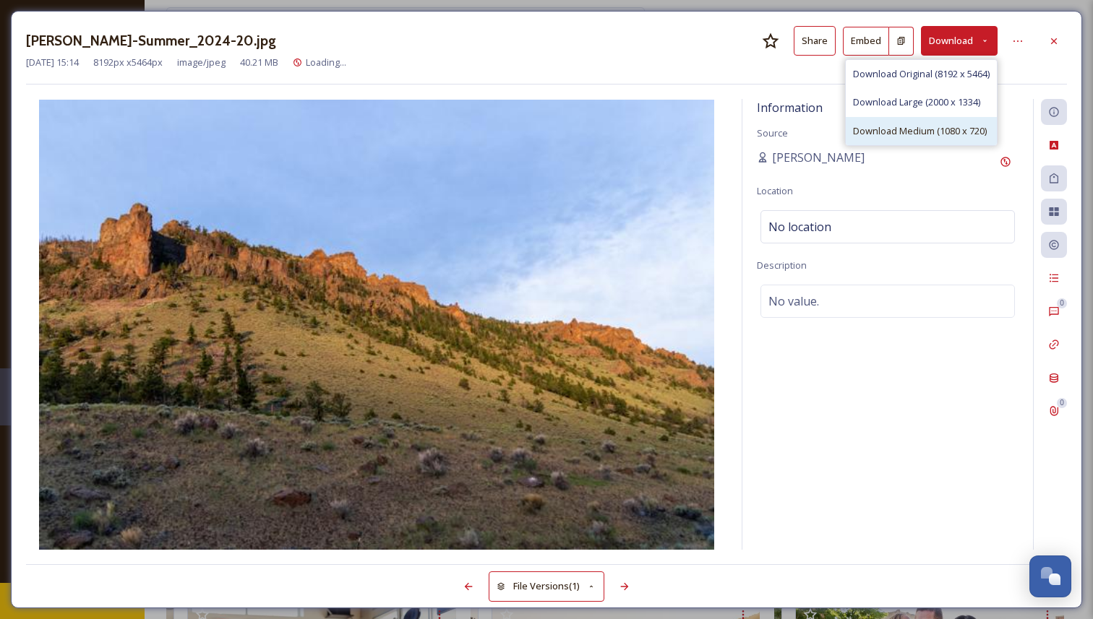
click at [903, 129] on span "Download Medium (1080 x 720)" at bounding box center [920, 131] width 134 height 14
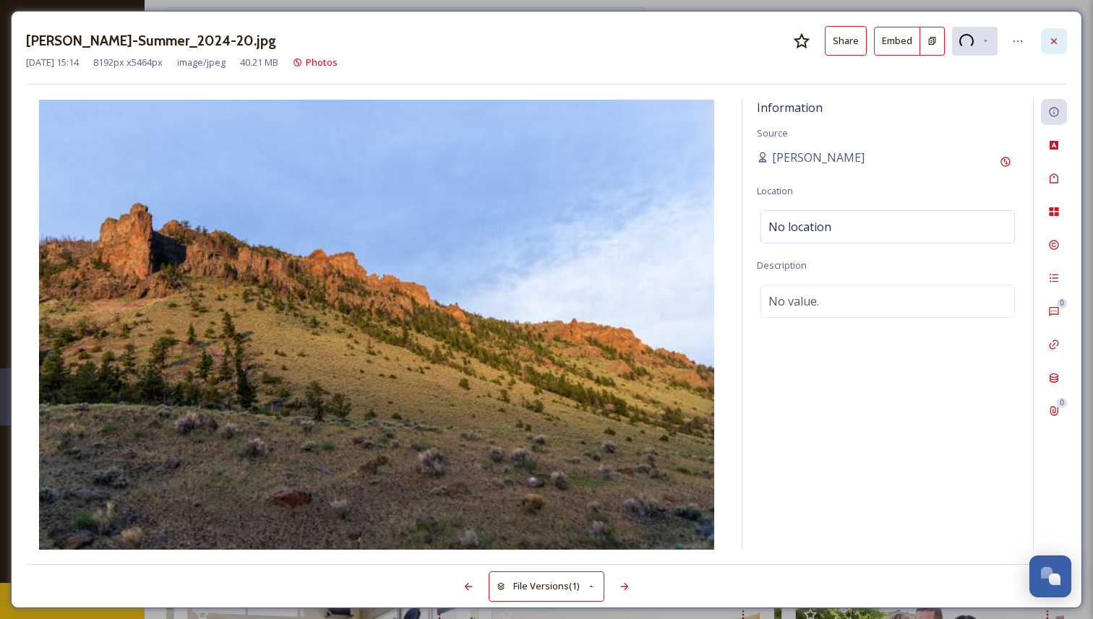
click at [1050, 37] on icon at bounding box center [1054, 41] width 12 height 12
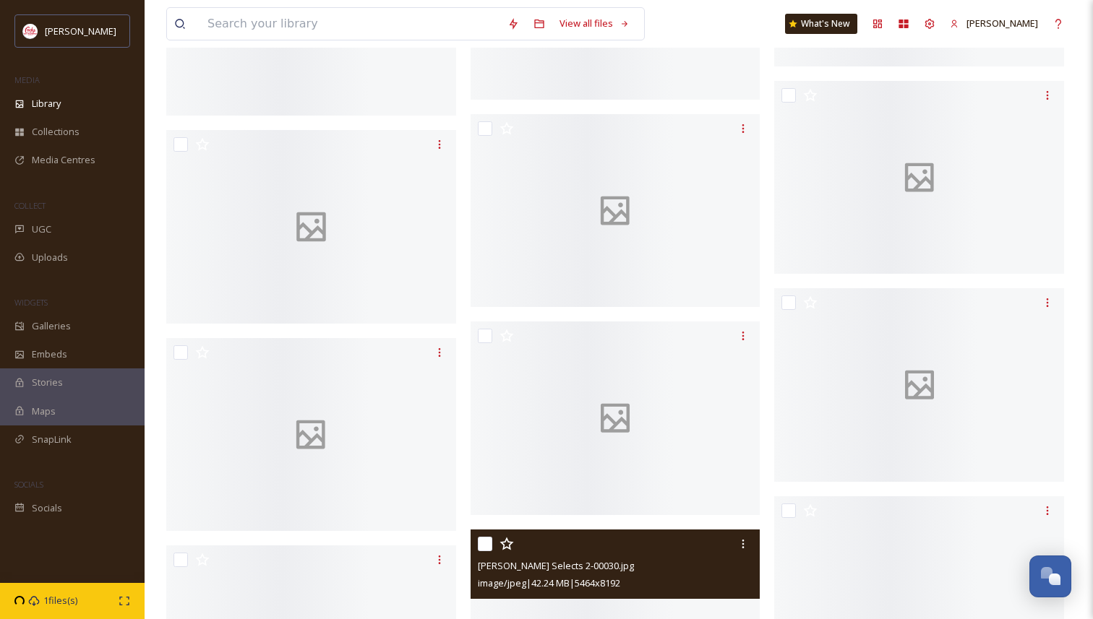
scroll to position [4854, 0]
